Goal: Information Seeking & Learning: Learn about a topic

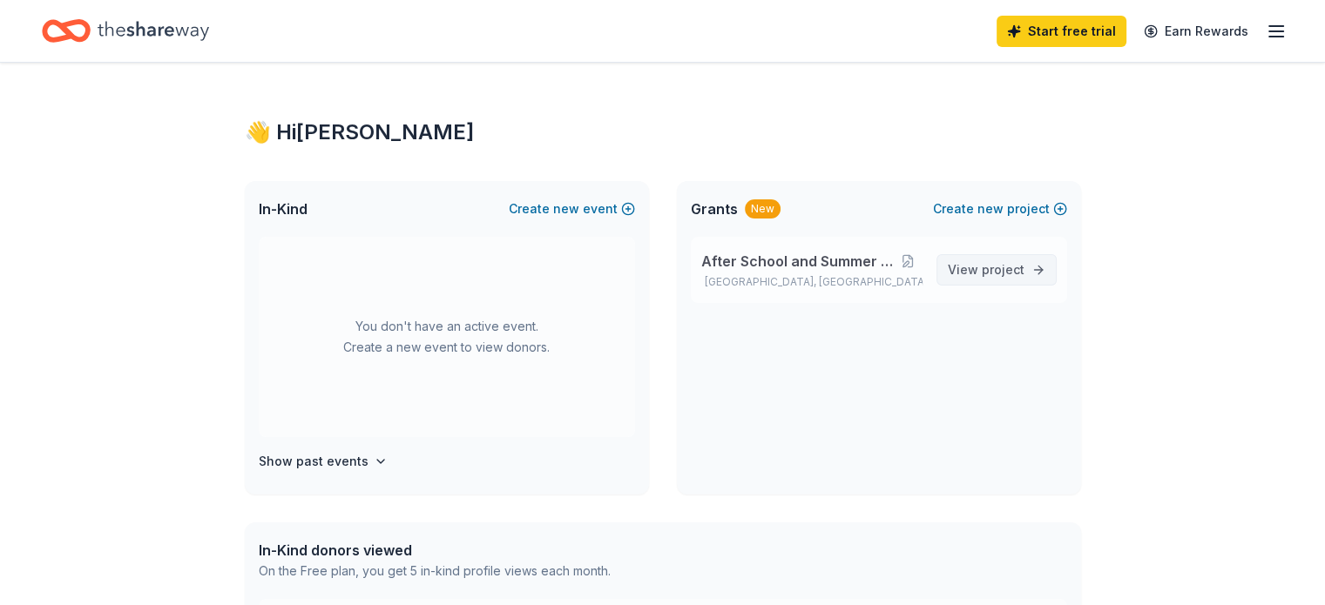
click at [999, 274] on span "project" at bounding box center [1002, 269] width 43 height 15
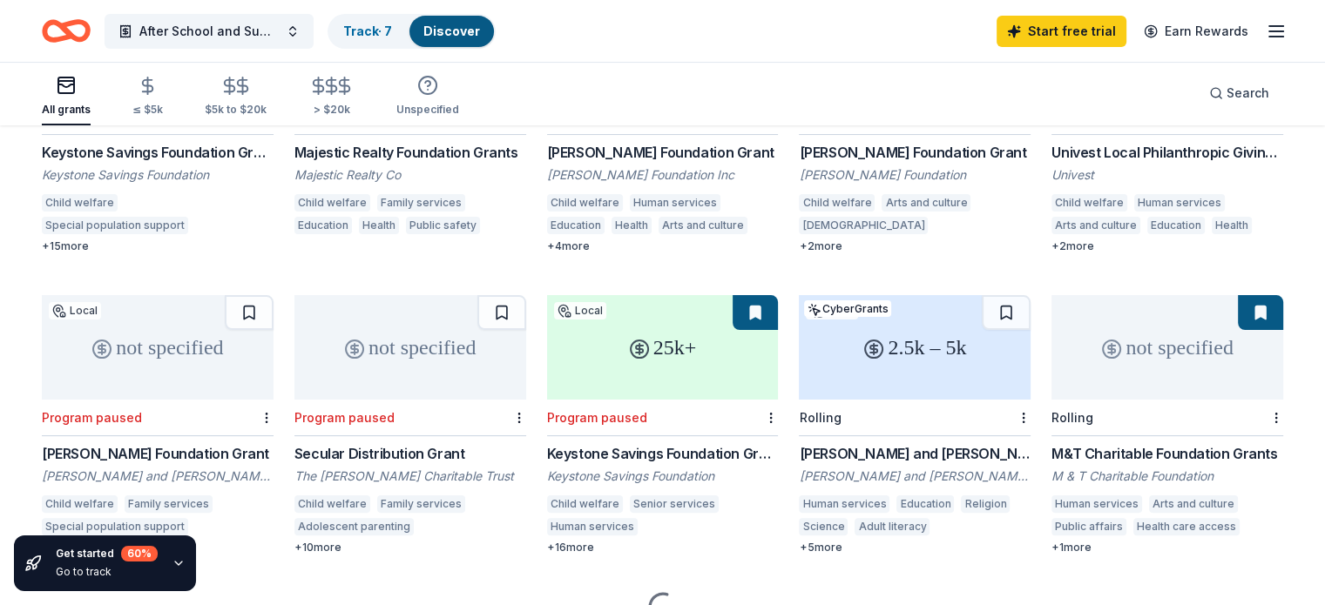
scroll to position [357, 0]
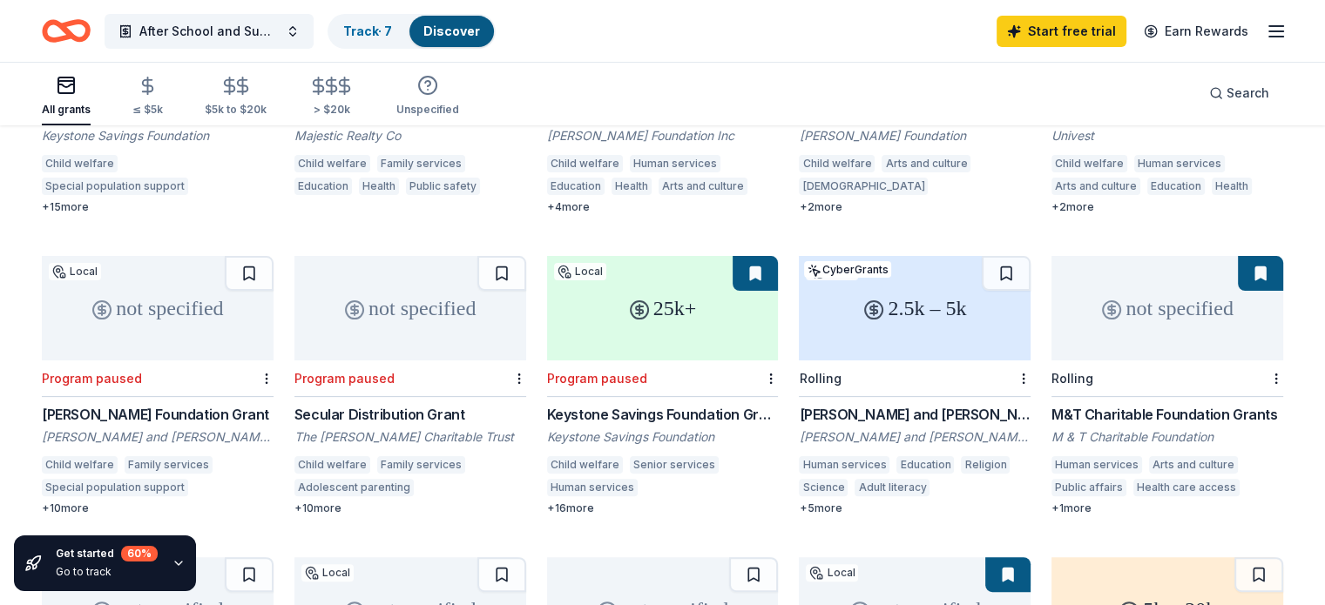
click at [1163, 404] on div "M&T Charitable Foundation Grants" at bounding box center [1167, 414] width 232 height 21
